Goal: Use online tool/utility: Utilize a website feature to perform a specific function

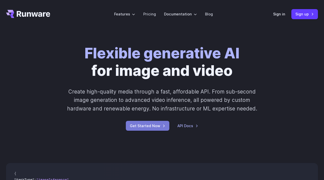
click at [158, 129] on link "Get Started Now" at bounding box center [148, 126] width 44 height 10
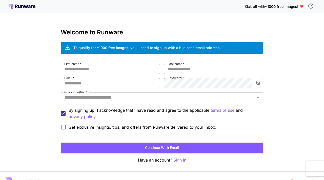
click at [183, 160] on p "Sign in" at bounding box center [179, 160] width 13 height 6
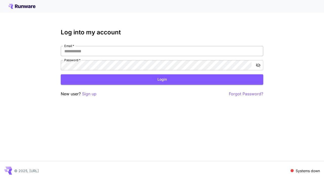
click at [117, 47] on input "Email   *" at bounding box center [162, 51] width 203 height 10
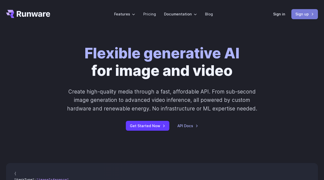
click at [302, 14] on link "Sign up" at bounding box center [305, 14] width 27 height 10
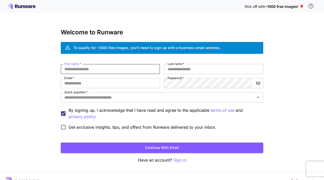
click at [100, 69] on input "First name   *" at bounding box center [110, 69] width 99 height 10
type input "*****"
click at [191, 71] on input "Last name   *" at bounding box center [213, 69] width 99 height 10
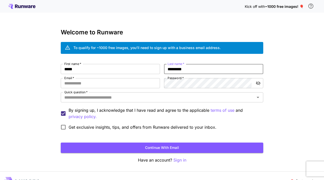
type input "*********"
click at [133, 92] on div "First name   * ***** First name   * Last name   * ********* Last name   * Email…" at bounding box center [162, 98] width 203 height 69
click at [133, 87] on input "Email   *" at bounding box center [110, 83] width 99 height 10
type input "**********"
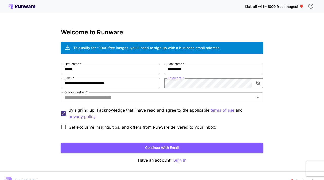
click at [258, 81] on icon "toggle password visibility" at bounding box center [258, 83] width 5 height 5
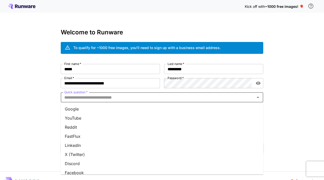
click at [168, 95] on input "Quick question   *" at bounding box center [157, 97] width 191 height 7
click at [87, 109] on li "Google" at bounding box center [162, 109] width 203 height 9
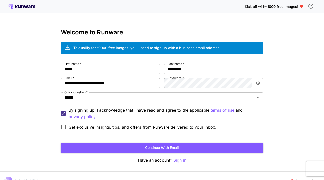
click at [94, 127] on span "Get exclusive insights, tips, and offers from Runware delivered to your inbox." at bounding box center [143, 127] width 148 height 6
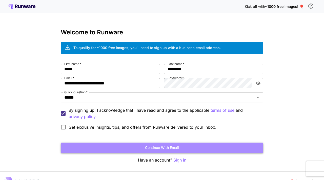
click at [118, 145] on button "Continue with email" at bounding box center [162, 148] width 203 height 10
click at [176, 148] on button "Continue with email" at bounding box center [162, 148] width 203 height 10
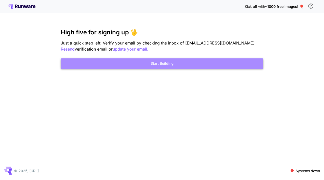
click at [181, 66] on button "Start Building" at bounding box center [162, 64] width 203 height 10
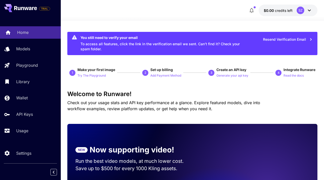
click at [33, 34] on div "Home" at bounding box center [37, 32] width 40 height 6
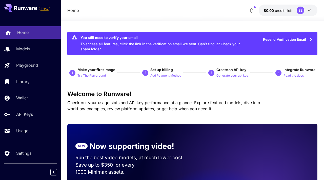
click at [31, 33] on div "Home" at bounding box center [37, 32] width 40 height 6
click at [91, 75] on p "Try The Playground" at bounding box center [92, 75] width 28 height 5
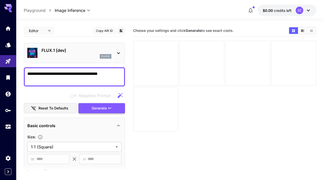
click at [105, 106] on span "Generate" at bounding box center [99, 108] width 15 height 6
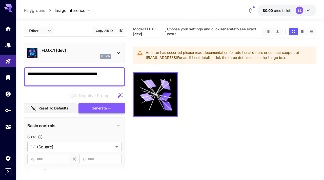
click at [102, 107] on span "Generate" at bounding box center [99, 108] width 15 height 6
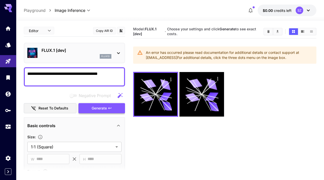
click at [102, 107] on span "Generate" at bounding box center [99, 108] width 15 height 6
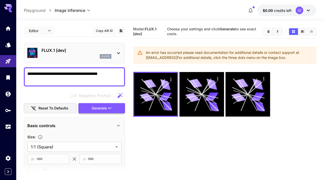
click at [102, 107] on span "Generate" at bounding box center [99, 108] width 15 height 6
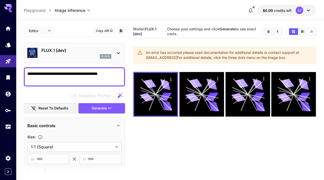
click at [146, 28] on b "FLUX.1 [dev]" at bounding box center [144, 31] width 23 height 9
click at [97, 76] on textarea "**********" at bounding box center [74, 77] width 94 height 12
click at [105, 110] on span "Generate" at bounding box center [99, 108] width 15 height 6
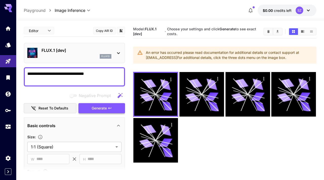
click at [105, 110] on span "Generate" at bounding box center [99, 108] width 15 height 6
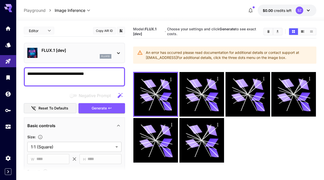
click at [68, 74] on textarea "**********" at bounding box center [74, 77] width 94 height 12
click at [91, 109] on button "Generate" at bounding box center [102, 108] width 47 height 10
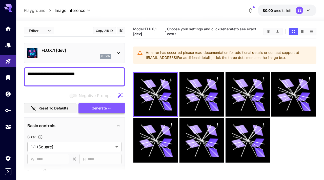
click at [107, 110] on span "Generate" at bounding box center [99, 108] width 15 height 6
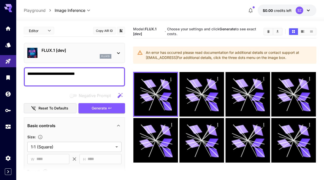
click at [98, 72] on textarea "**********" at bounding box center [74, 77] width 94 height 12
type textarea "***"
click at [106, 109] on span "Generate" at bounding box center [99, 108] width 15 height 6
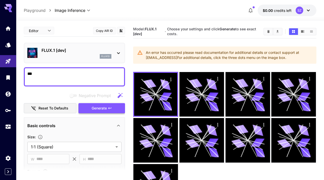
click at [106, 109] on span "Generate" at bounding box center [99, 108] width 15 height 6
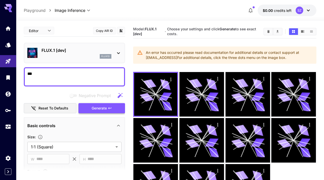
click at [106, 109] on span "Generate" at bounding box center [99, 108] width 15 height 6
click at [228, 31] on h5 "Choose your settings and click Generate to see exact costs." at bounding box center [213, 31] width 92 height 9
click at [140, 28] on span "Model: FLUX.1 [dev]" at bounding box center [144, 31] width 23 height 9
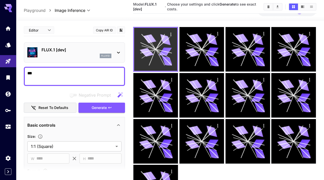
scroll to position [90, 0]
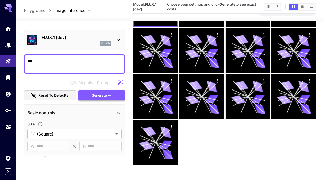
click at [99, 98] on span "Generate" at bounding box center [99, 95] width 15 height 6
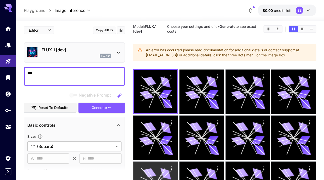
scroll to position [0, 0]
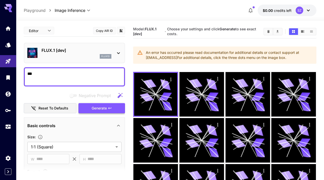
click at [94, 108] on span "Generate" at bounding box center [99, 108] width 15 height 6
click at [156, 52] on div "An error has occurred please read documentation for additional details or conta…" at bounding box center [229, 55] width 166 height 14
click at [141, 52] on icon at bounding box center [140, 52] width 5 height 4
click at [121, 53] on icon at bounding box center [118, 53] width 6 height 6
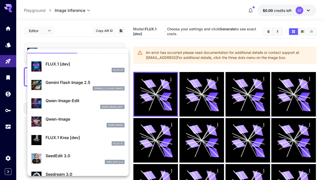
scroll to position [10, 0]
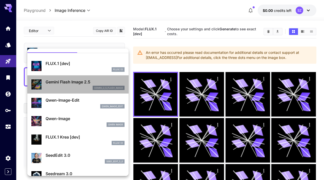
click at [82, 86] on div "gemini_2_5_flash_image" at bounding box center [85, 88] width 79 height 5
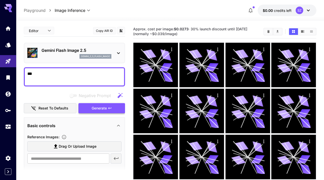
click at [100, 110] on span "Generate" at bounding box center [99, 108] width 15 height 6
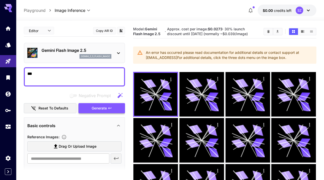
click at [100, 110] on span "Generate" at bounding box center [99, 108] width 15 height 6
click at [91, 50] on p "Gemini Flash Image 2.5" at bounding box center [77, 50] width 70 height 6
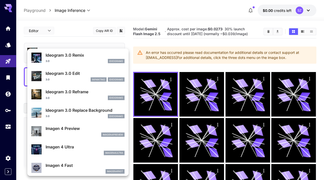
scroll to position [167, 0]
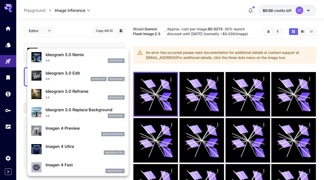
click at [73, 149] on p "Imagen 4 Ultra" at bounding box center [85, 147] width 79 height 6
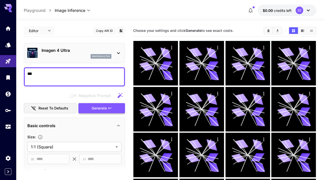
click at [104, 106] on span "Generate" at bounding box center [99, 108] width 15 height 6
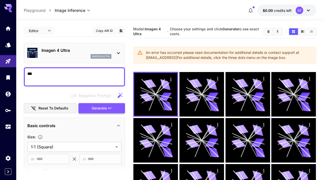
click at [104, 106] on span "Generate" at bounding box center [99, 108] width 15 height 6
click at [94, 111] on span "Generate" at bounding box center [99, 108] width 15 height 6
click at [100, 52] on p "Imagen 4 Ultra" at bounding box center [77, 50] width 70 height 6
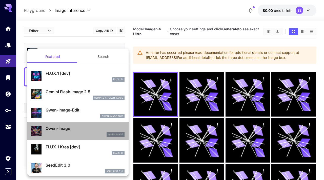
click at [70, 131] on p "Qwen-Image" at bounding box center [85, 129] width 79 height 6
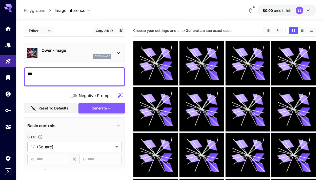
click at [96, 108] on span "Generate" at bounding box center [99, 108] width 15 height 6
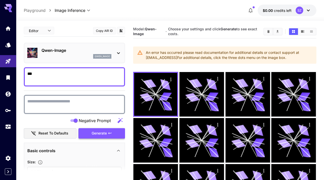
click at [93, 134] on span "Generate" at bounding box center [99, 133] width 15 height 6
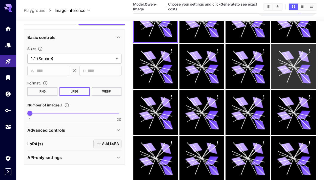
scroll to position [103, 0]
